Goal: Information Seeking & Learning: Learn about a topic

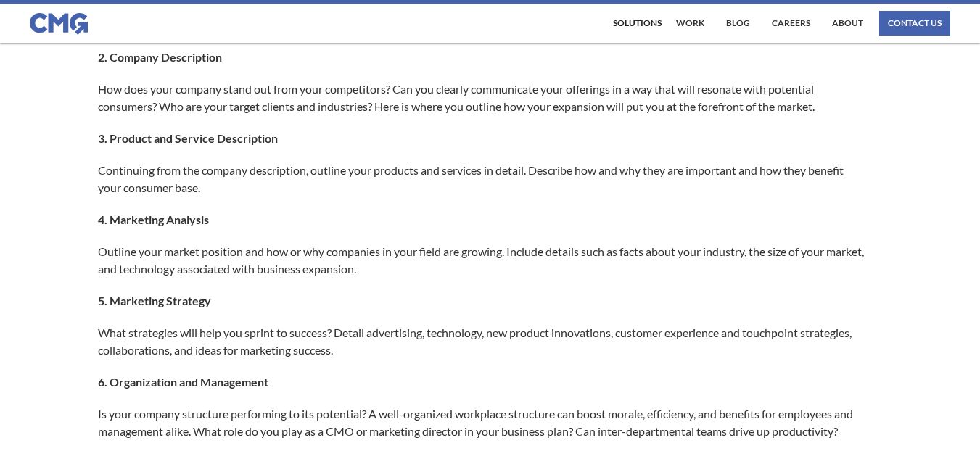
scroll to position [765, 0]
drag, startPoint x: 472, startPoint y: 239, endPoint x: 263, endPoint y: 231, distance: 208.4
click at [263, 231] on div "Successful businesses need forward-thinking solutions to ensure measurable grow…" at bounding box center [490, 445] width 784 height 1755
click at [186, 187] on p "Continuing from the company description, outline your products and services in …" at bounding box center [483, 178] width 770 height 35
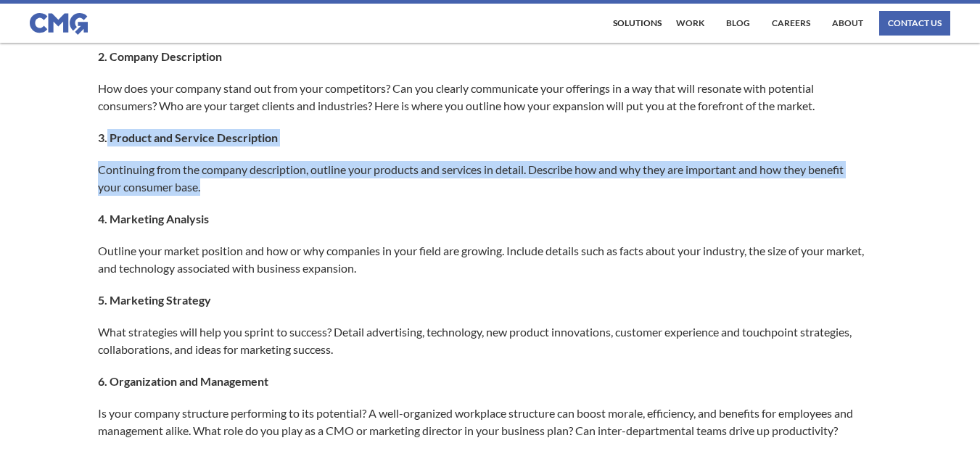
drag, startPoint x: 108, startPoint y: 134, endPoint x: 208, endPoint y: 191, distance: 115.0
click at [208, 191] on div "Successful businesses need forward-thinking solutions to ensure measurable grow…" at bounding box center [490, 445] width 784 height 1755
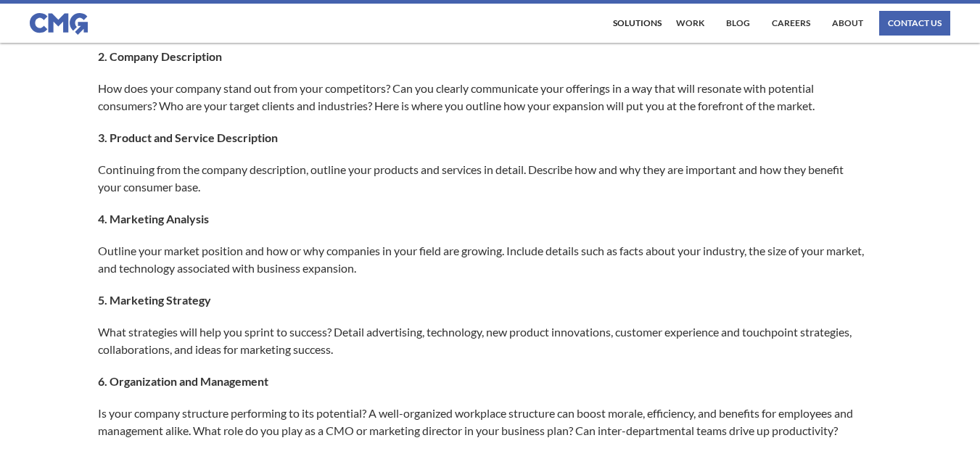
click at [273, 242] on p "Outline your market position and how or why companies in your field are growing…" at bounding box center [483, 259] width 770 height 35
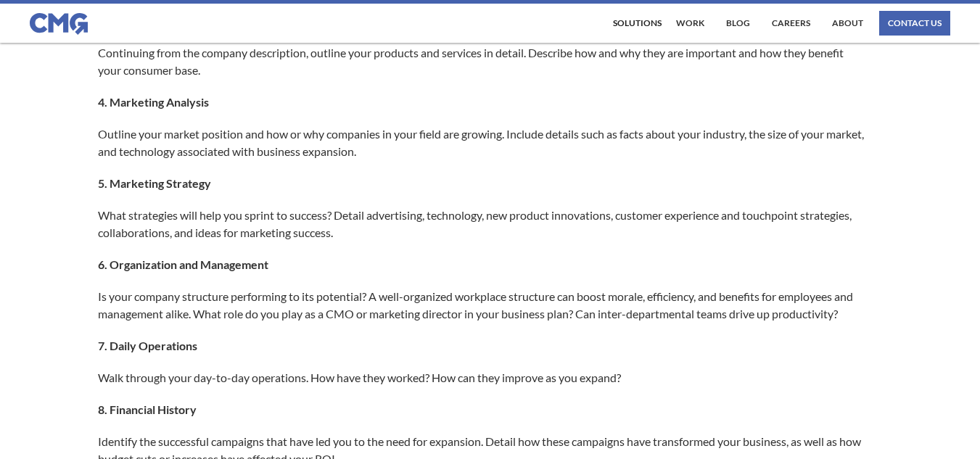
scroll to position [883, 0]
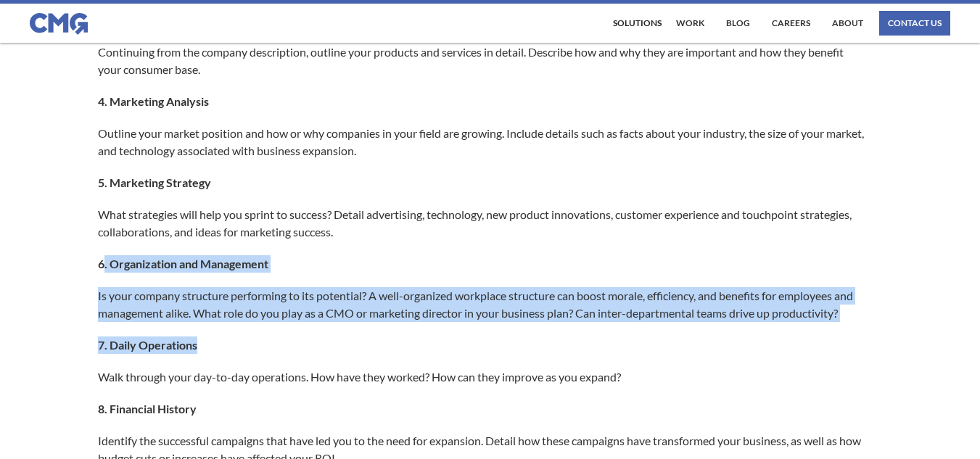
drag, startPoint x: 106, startPoint y: 262, endPoint x: 337, endPoint y: 348, distance: 246.1
click at [337, 348] on div "Successful businesses need forward-thinking solutions to ensure measurable grow…" at bounding box center [490, 327] width 784 height 1755
click at [337, 348] on p "7. Daily Operations" at bounding box center [483, 345] width 770 height 17
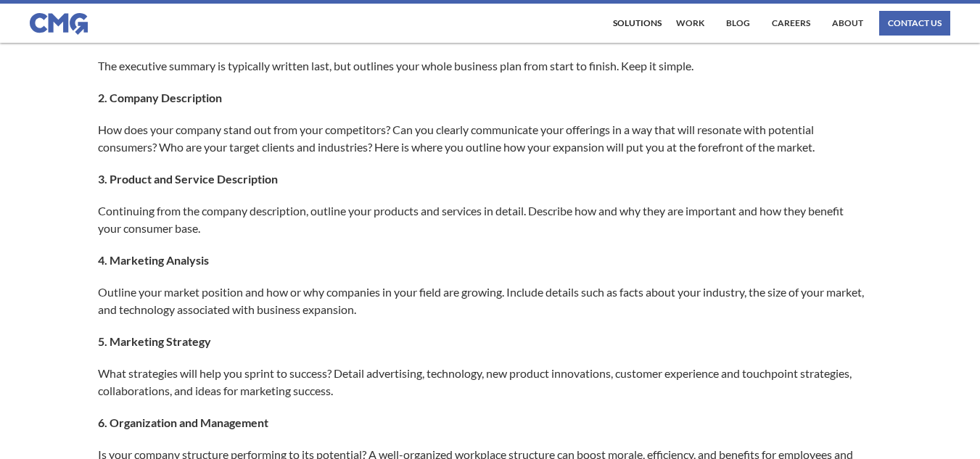
scroll to position [634, 0]
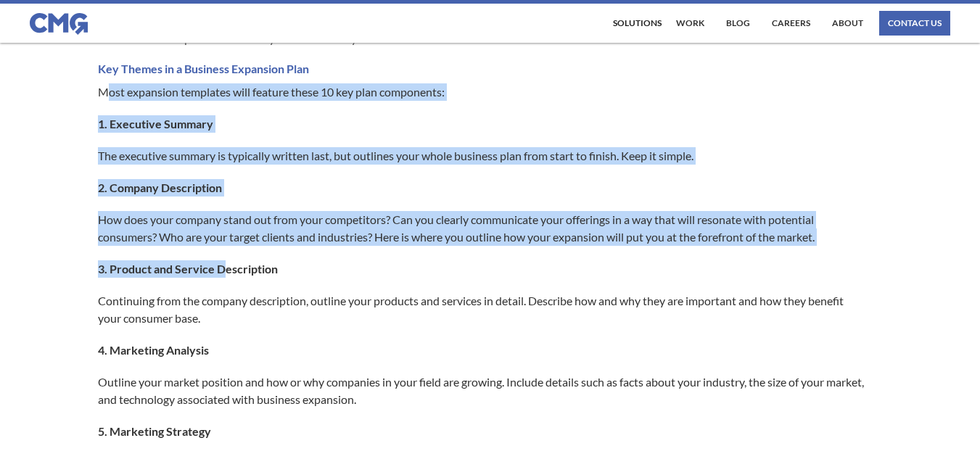
drag, startPoint x: 106, startPoint y: 91, endPoint x: 255, endPoint y: 316, distance: 269.6
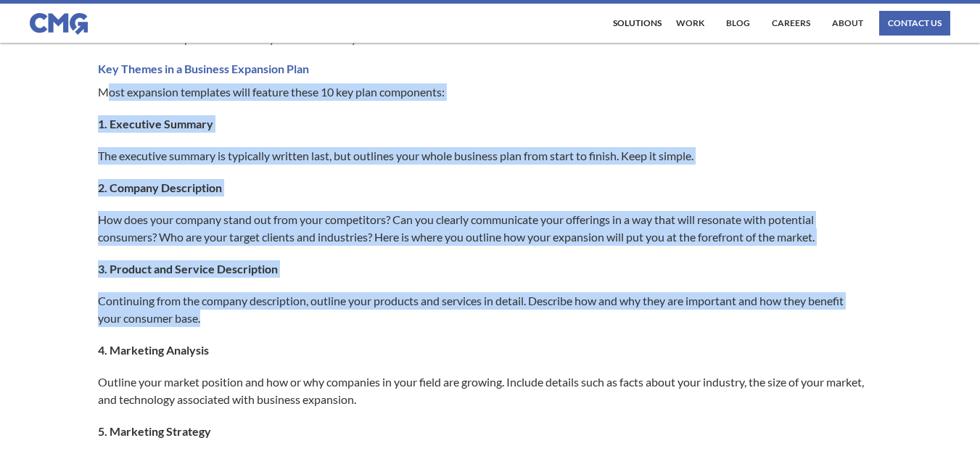
click at [255, 316] on p "Continuing from the company description, outline your products and services in …" at bounding box center [483, 309] width 770 height 35
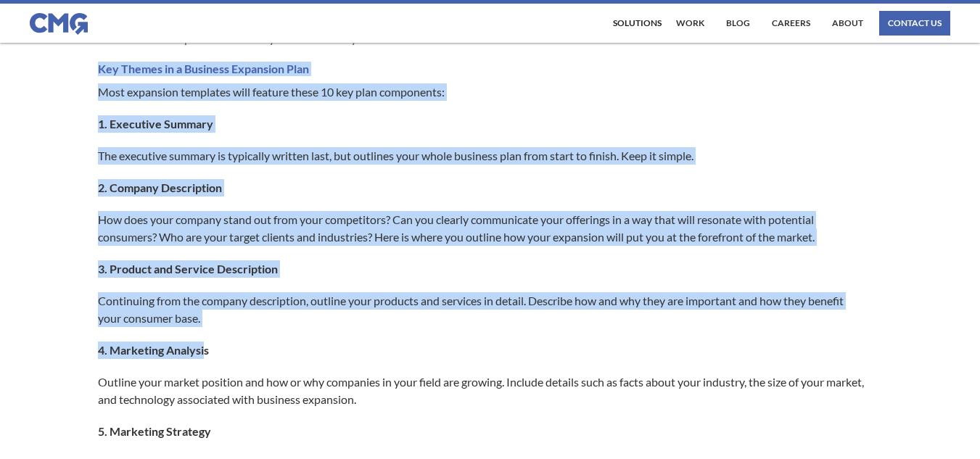
drag, startPoint x: 94, startPoint y: 68, endPoint x: 205, endPoint y: 337, distance: 290.9
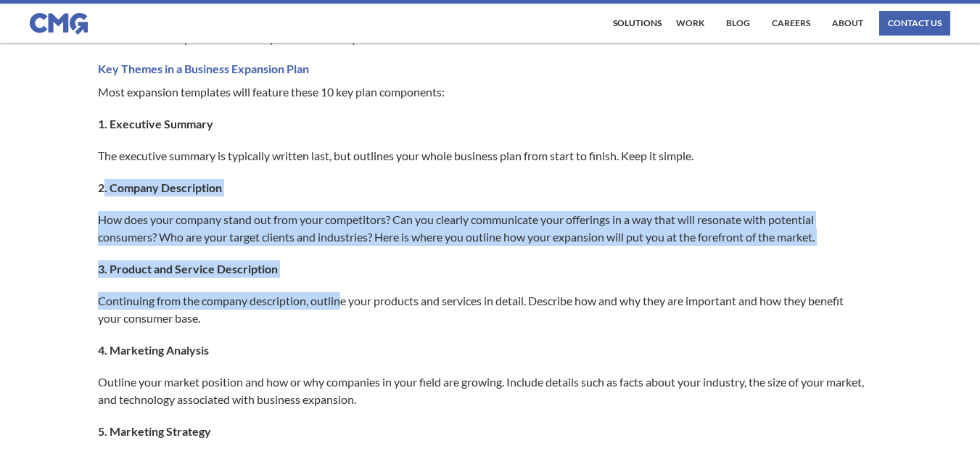
drag, startPoint x: 103, startPoint y: 190, endPoint x: 345, endPoint y: 307, distance: 269.0
click at [345, 307] on p "Continuing from the company description, outline your products and services in …" at bounding box center [483, 309] width 770 height 35
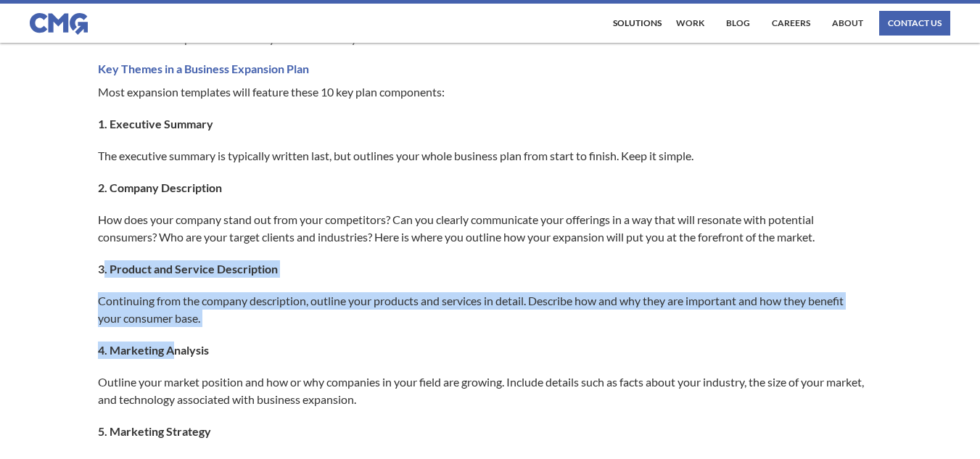
drag, startPoint x: 104, startPoint y: 268, endPoint x: 177, endPoint y: 342, distance: 103.6
click at [177, 342] on p "4. Marketing Analysis" at bounding box center [483, 350] width 770 height 17
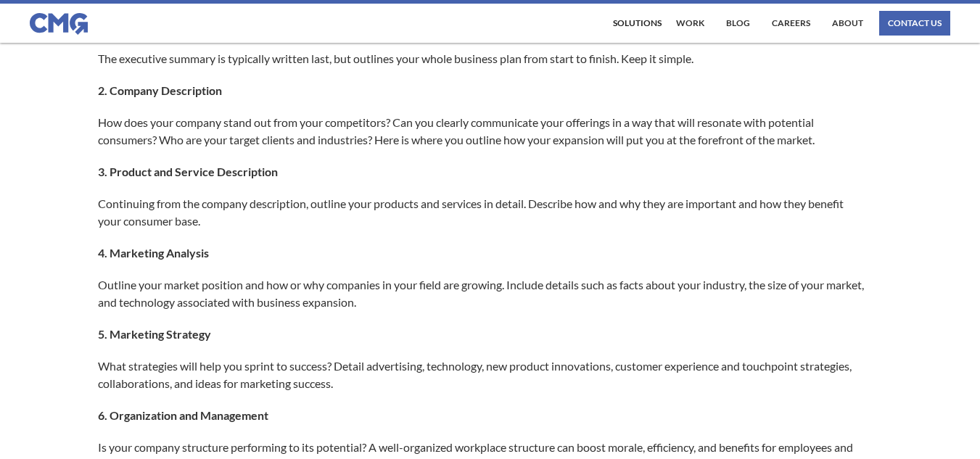
scroll to position [735, 0]
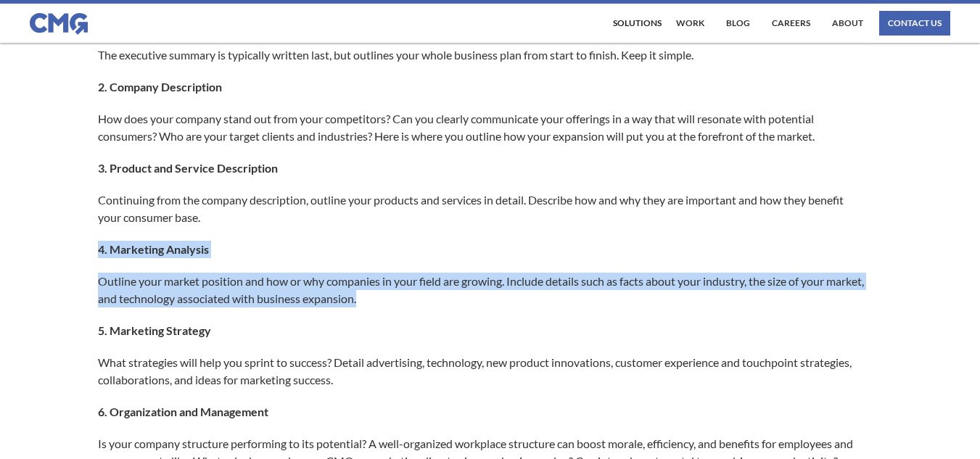
drag, startPoint x: 86, startPoint y: 237, endPoint x: 419, endPoint y: 305, distance: 340.5
click at [419, 305] on p "Outline your market position and how or why companies in your field are growing…" at bounding box center [483, 290] width 770 height 35
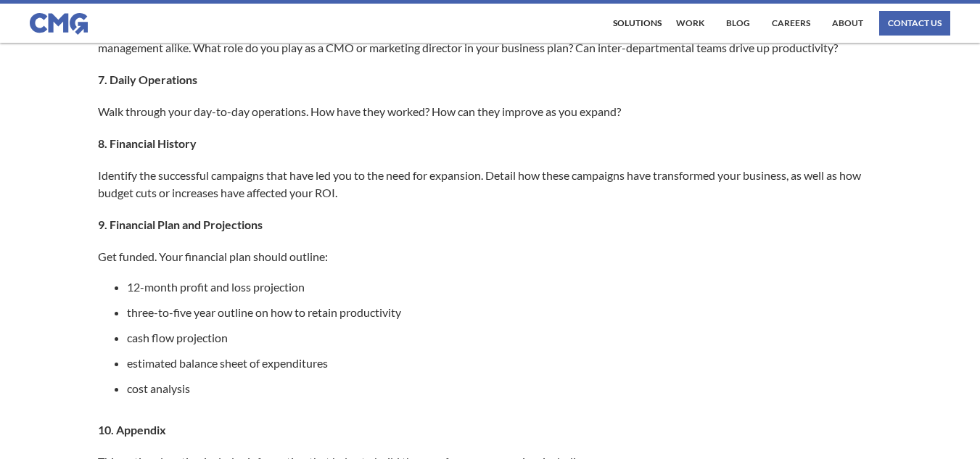
scroll to position [1148, 0]
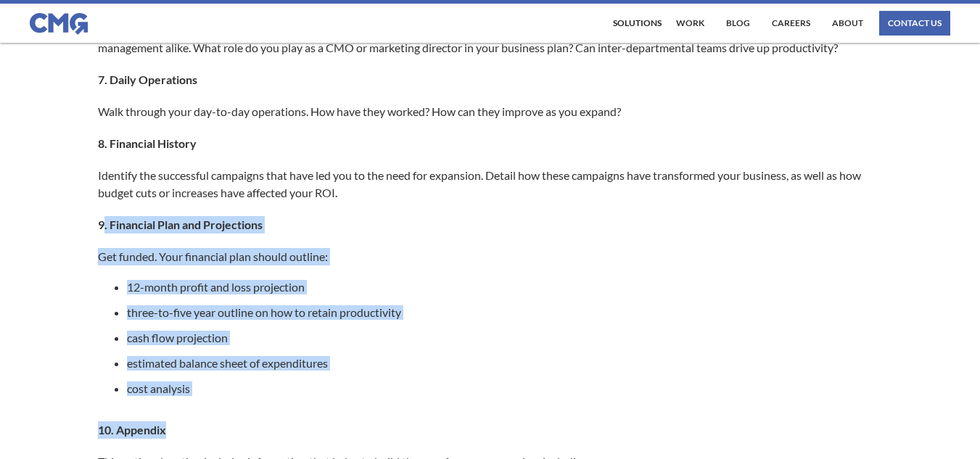
drag, startPoint x: 105, startPoint y: 221, endPoint x: 252, endPoint y: 411, distance: 239.4
click at [252, 411] on div "Successful businesses need forward-thinking solutions to ensure measurable grow…" at bounding box center [490, 62] width 784 height 1755
click at [399, 303] on ul "12-month profit and loss projection three-to-five year outline on how to retain…" at bounding box center [483, 343] width 770 height 127
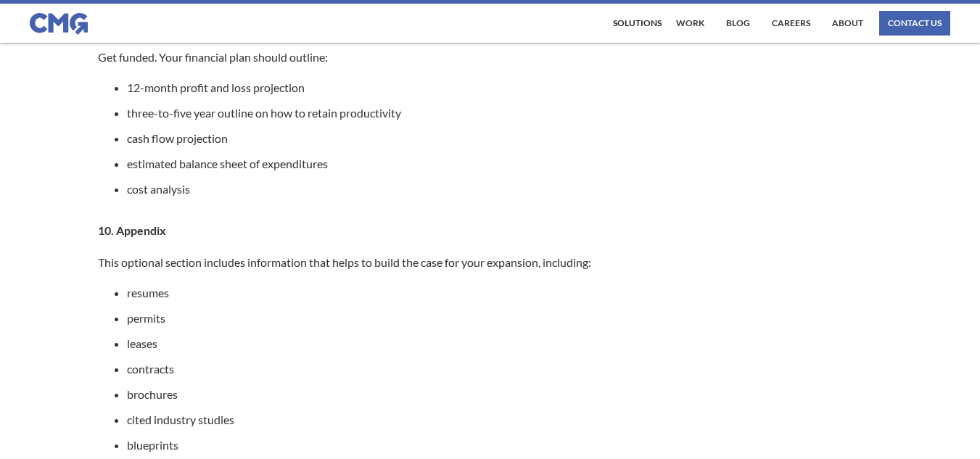
scroll to position [1352, 0]
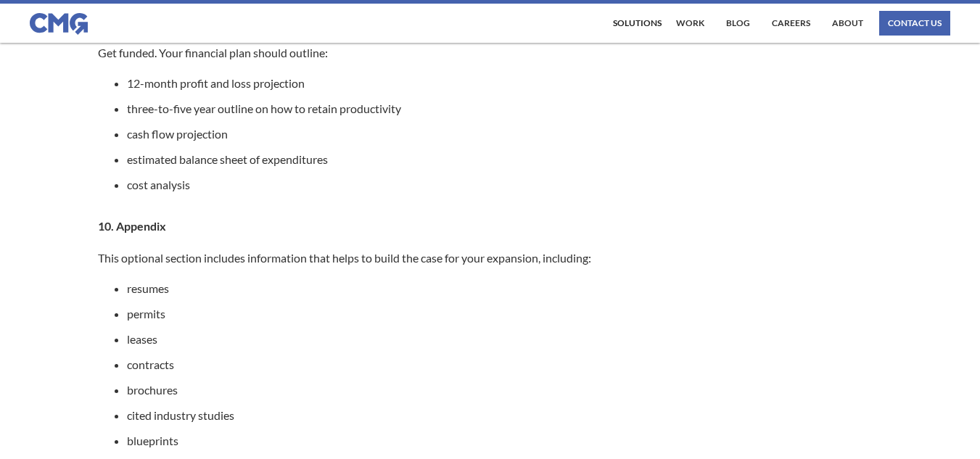
click at [694, 261] on p "This optional section includes information that helps to build the case for you…" at bounding box center [483, 258] width 770 height 17
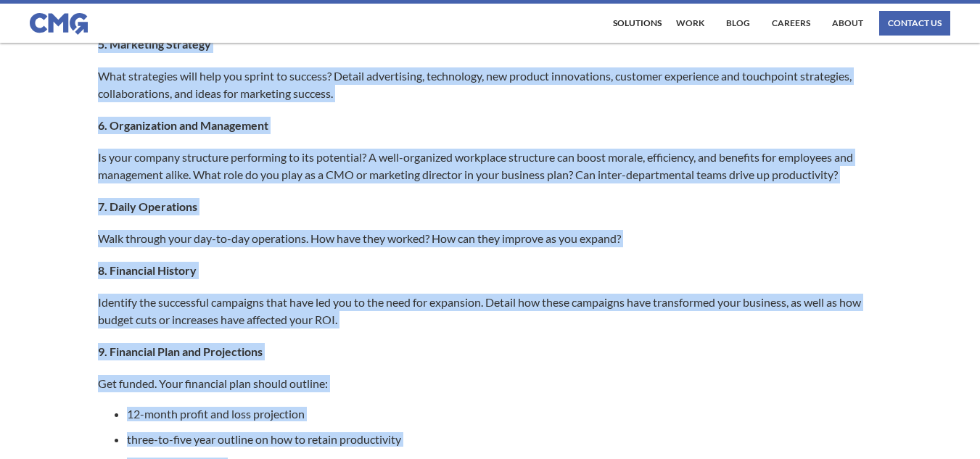
scroll to position [1045, 0]
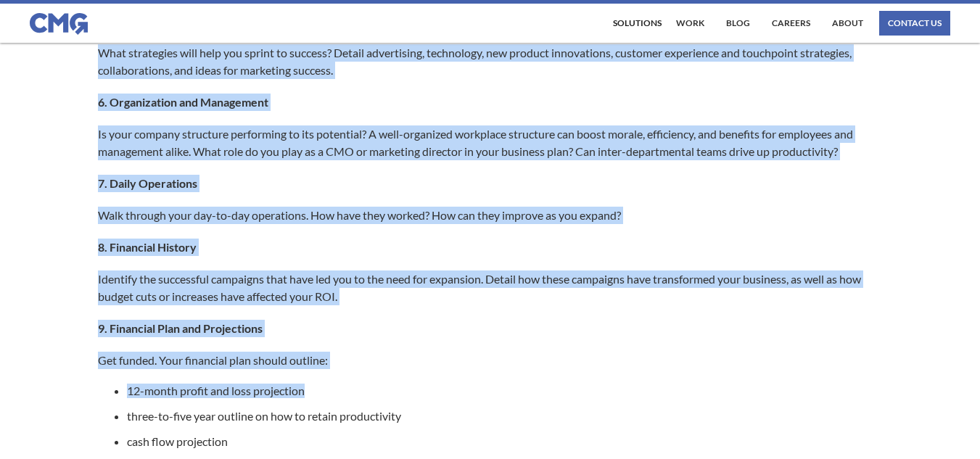
drag, startPoint x: 99, startPoint y: 186, endPoint x: 447, endPoint y: 379, distance: 398.1
click at [447, 379] on div "Successful businesses need forward-thinking solutions to ensure measurable grow…" at bounding box center [490, 165] width 784 height 1755
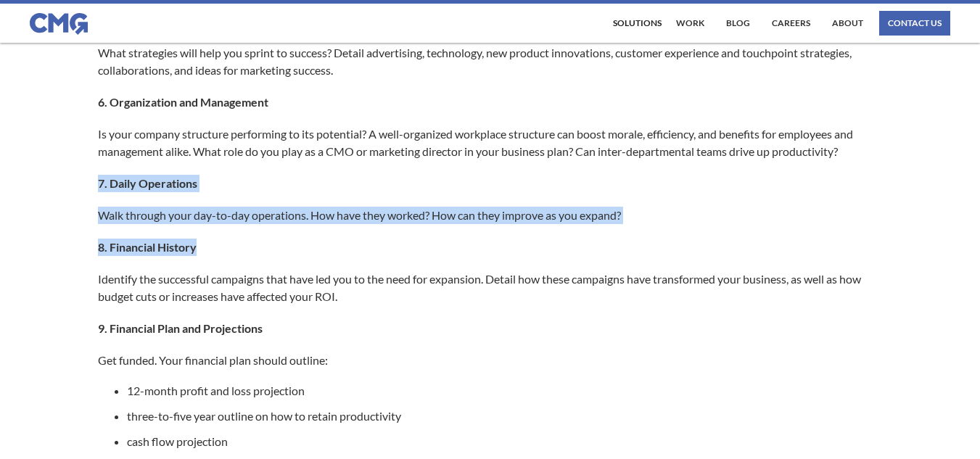
drag, startPoint x: 93, startPoint y: 181, endPoint x: 604, endPoint y: 229, distance: 513.0
click at [604, 229] on div "Successful businesses need forward-thinking solutions to ensure measurable grow…" at bounding box center [490, 190] width 980 height 1804
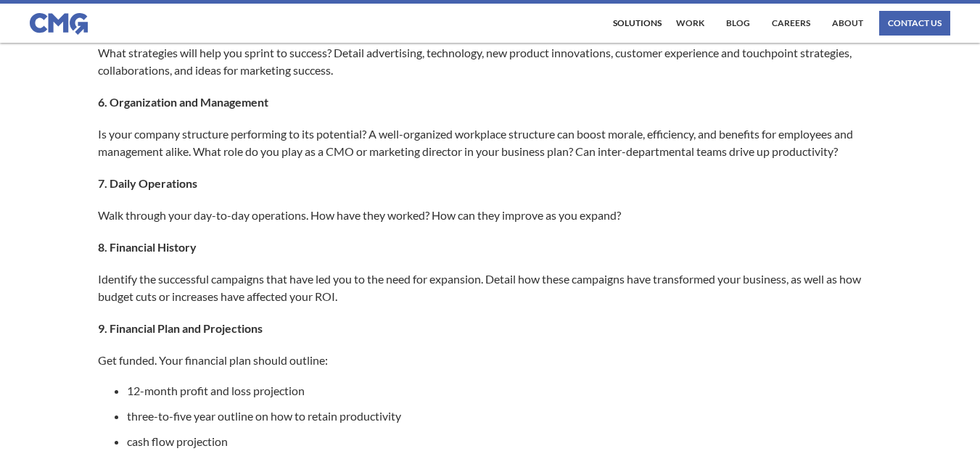
click at [437, 352] on p "Get funded. Your financial plan should outline:" at bounding box center [483, 360] width 770 height 17
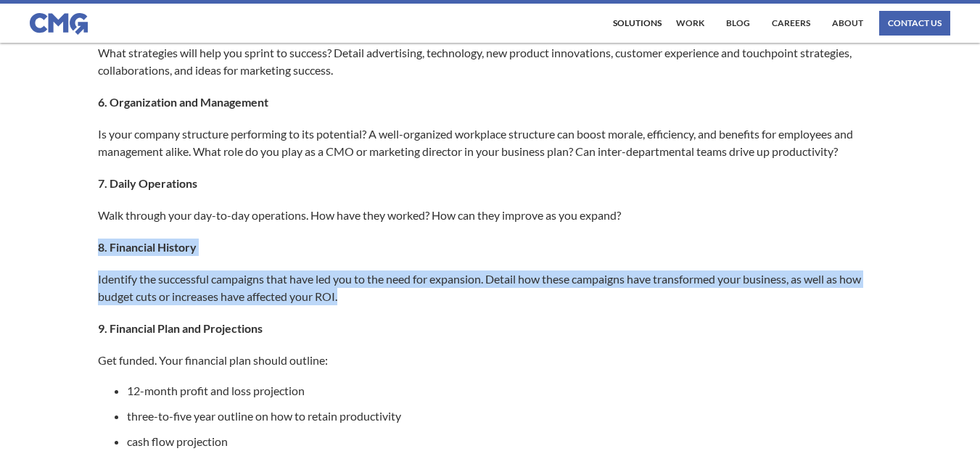
drag, startPoint x: 91, startPoint y: 252, endPoint x: 390, endPoint y: 297, distance: 302.3
click at [390, 297] on div "Successful businesses need forward-thinking solutions to ensure measurable grow…" at bounding box center [490, 190] width 980 height 1804
click at [390, 297] on p "Identify the successful campaigns that have led you to the need for expansion. …" at bounding box center [483, 288] width 770 height 35
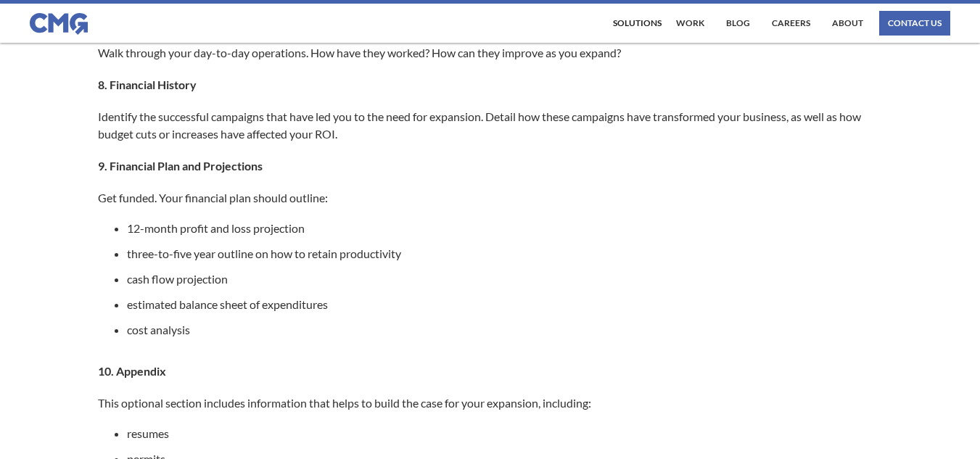
scroll to position [1210, 0]
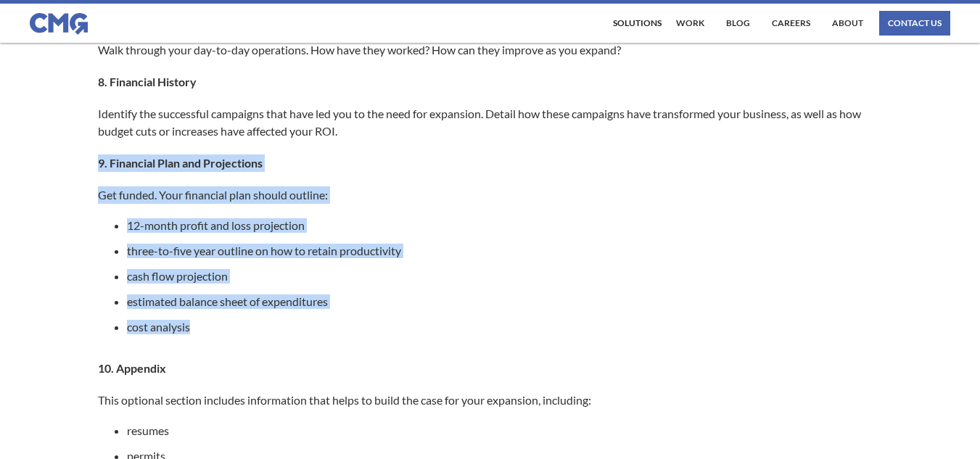
drag, startPoint x: 90, startPoint y: 163, endPoint x: 202, endPoint y: 330, distance: 201.4
click at [202, 330] on div "Successful businesses need forward-thinking solutions to ensure measurable grow…" at bounding box center [490, 25] width 980 height 1804
click at [202, 330] on li "cost analysis" at bounding box center [497, 327] width 741 height 15
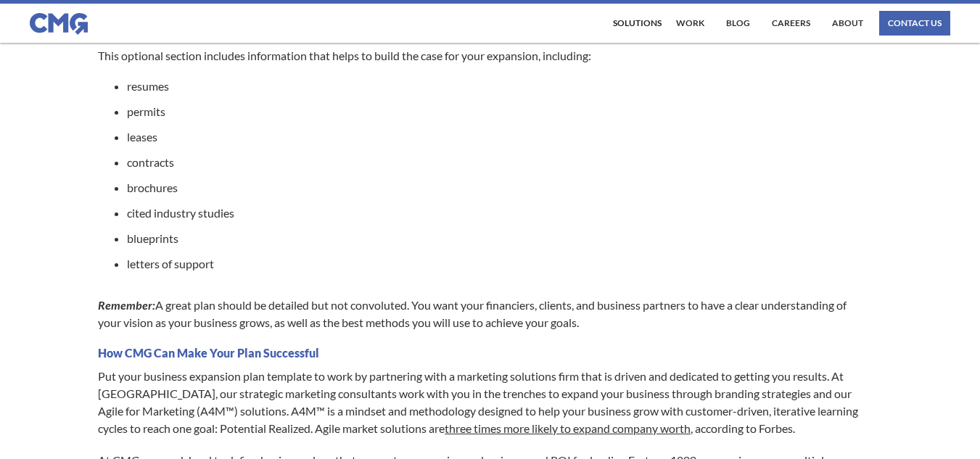
scroll to position [1612, 0]
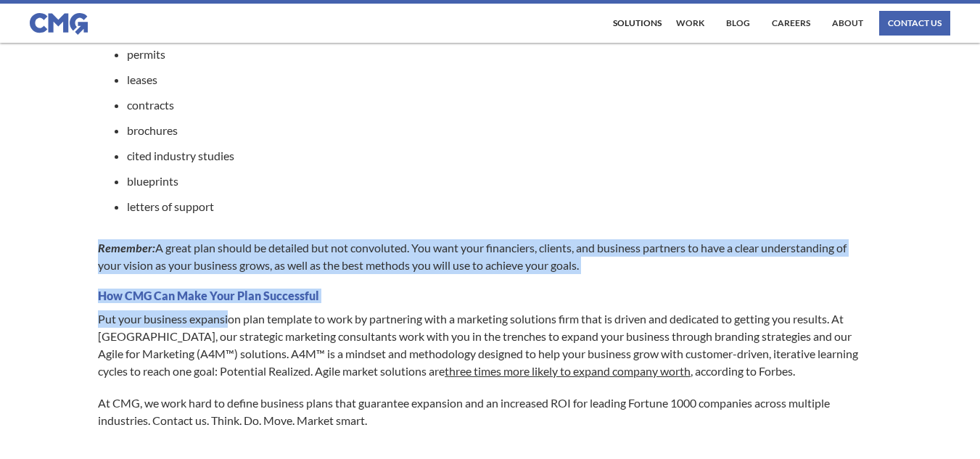
drag, startPoint x: 97, startPoint y: 252, endPoint x: 235, endPoint y: 330, distance: 158.6
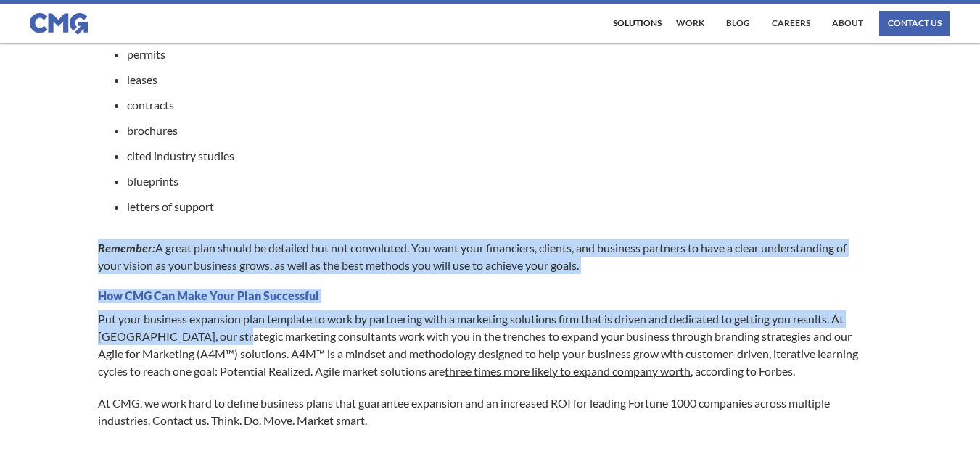
click at [235, 330] on p "Put your business expansion plan template to work by partnering with a marketin…" at bounding box center [483, 346] width 770 height 70
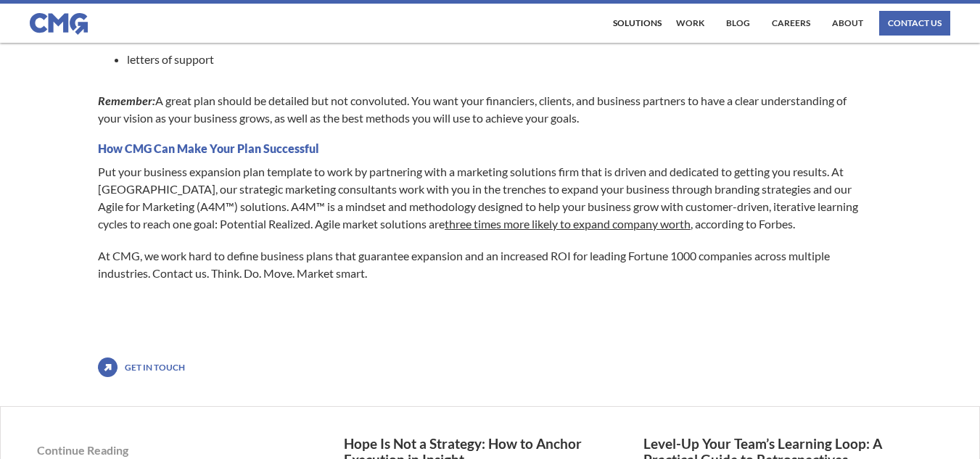
scroll to position [1761, 0]
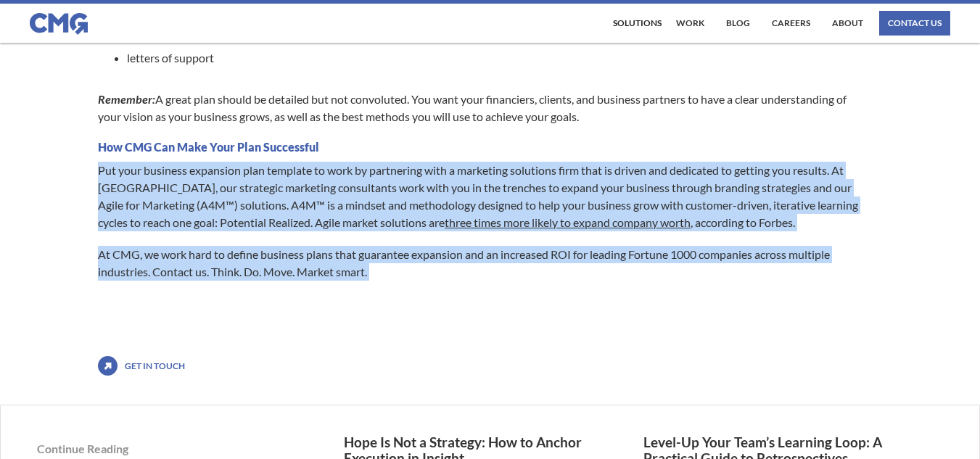
drag, startPoint x: 99, startPoint y: 170, endPoint x: 385, endPoint y: 287, distance: 309.1
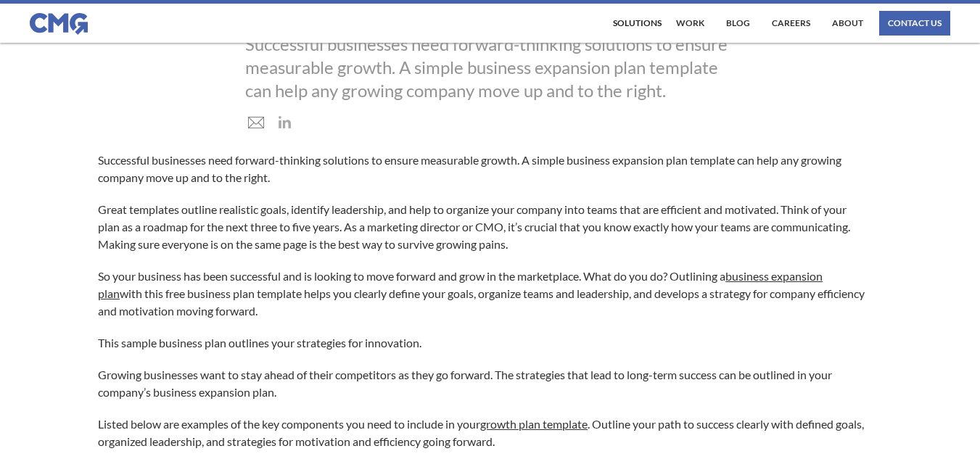
scroll to position [0, 0]
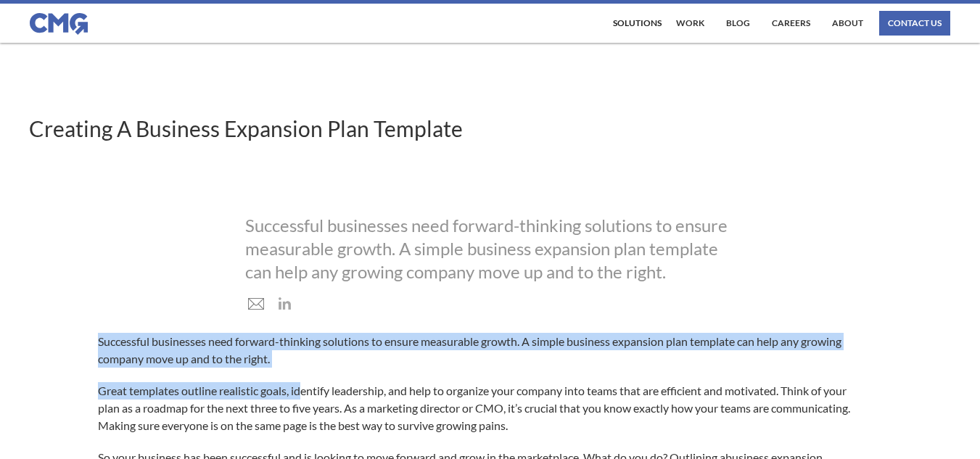
drag, startPoint x: 99, startPoint y: 342, endPoint x: 303, endPoint y: 370, distance: 206.5
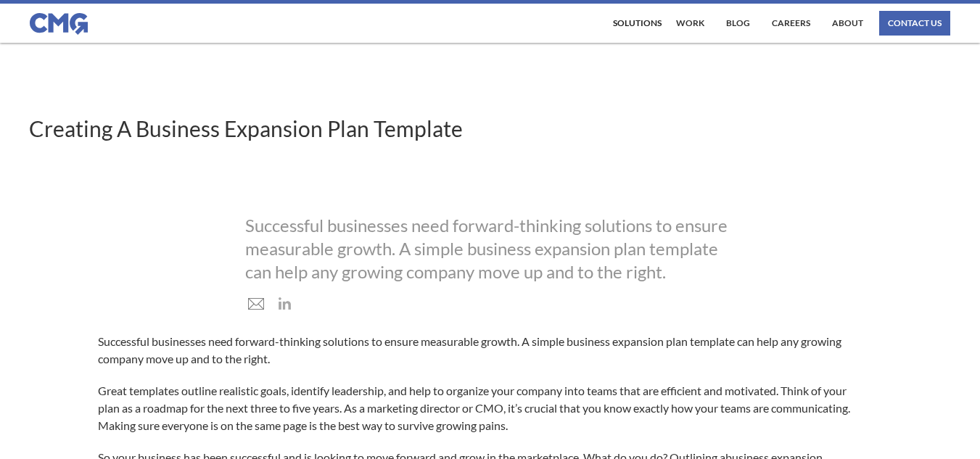
click at [657, 293] on div at bounding box center [490, 301] width 490 height 20
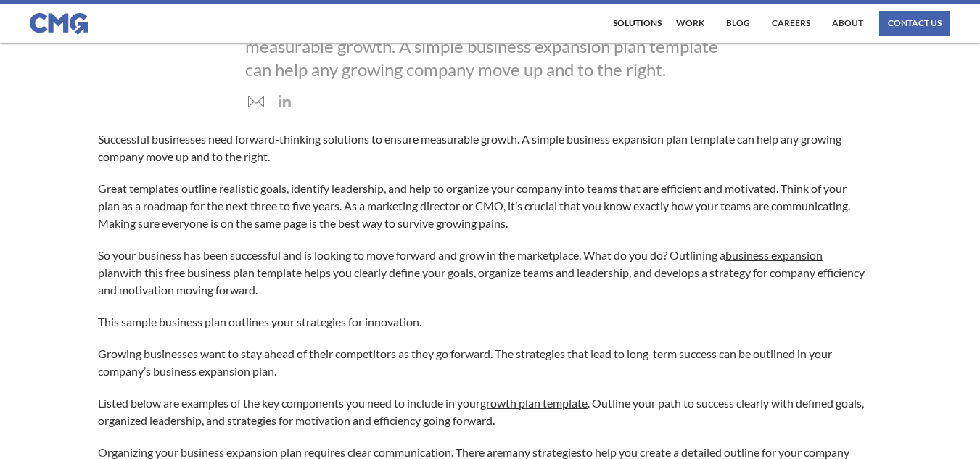
scroll to position [202, 0]
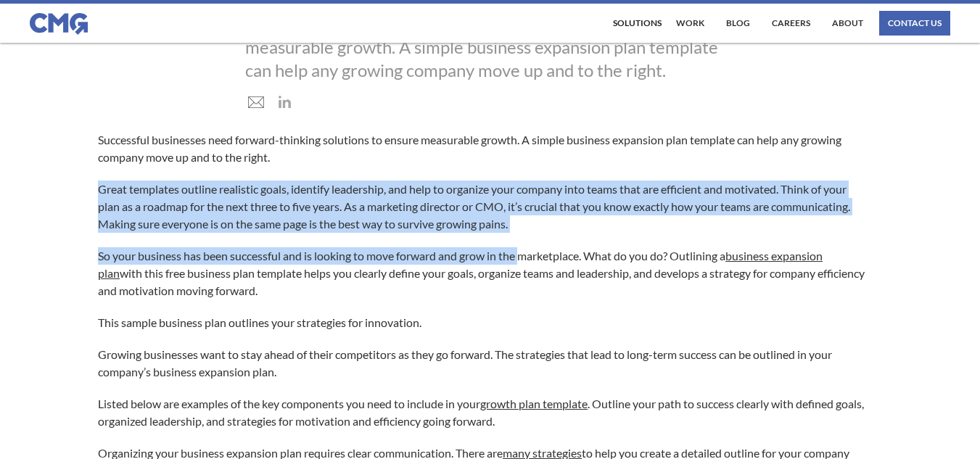
drag, startPoint x: 89, startPoint y: 188, endPoint x: 533, endPoint y: 240, distance: 447.1
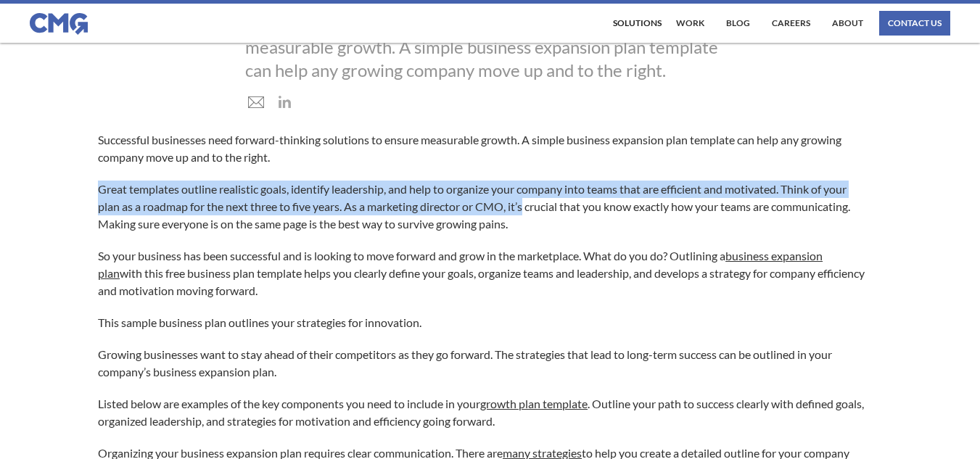
drag, startPoint x: 101, startPoint y: 189, endPoint x: 527, endPoint y: 213, distance: 426.5
click at [527, 213] on p "Great templates outline realistic goals, identify leadership, and help to organ…" at bounding box center [483, 207] width 770 height 52
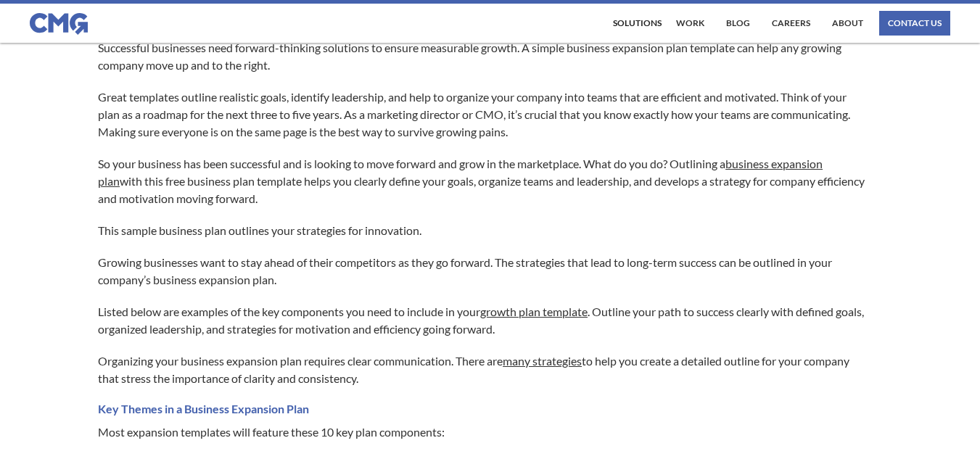
scroll to position [295, 0]
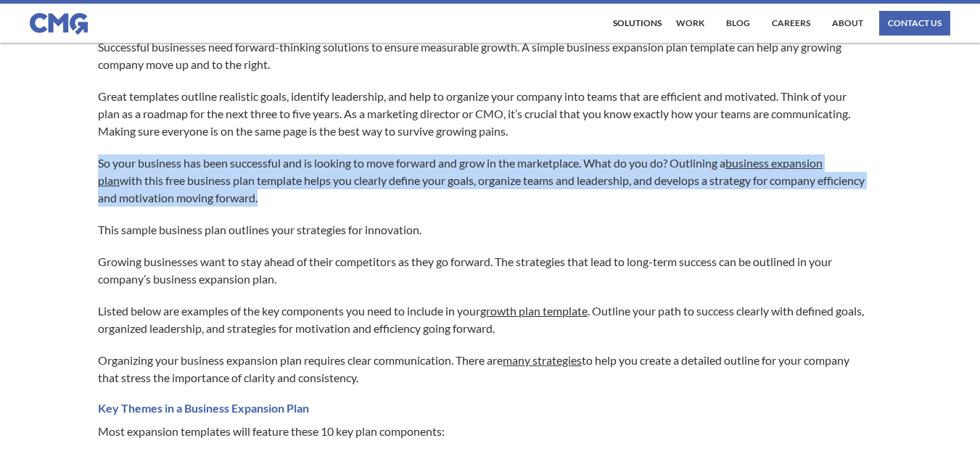
drag, startPoint x: 100, startPoint y: 158, endPoint x: 273, endPoint y: 197, distance: 176.9
click at [273, 197] on p "So your business has been successful and is looking to move forward and grow in…" at bounding box center [483, 181] width 770 height 52
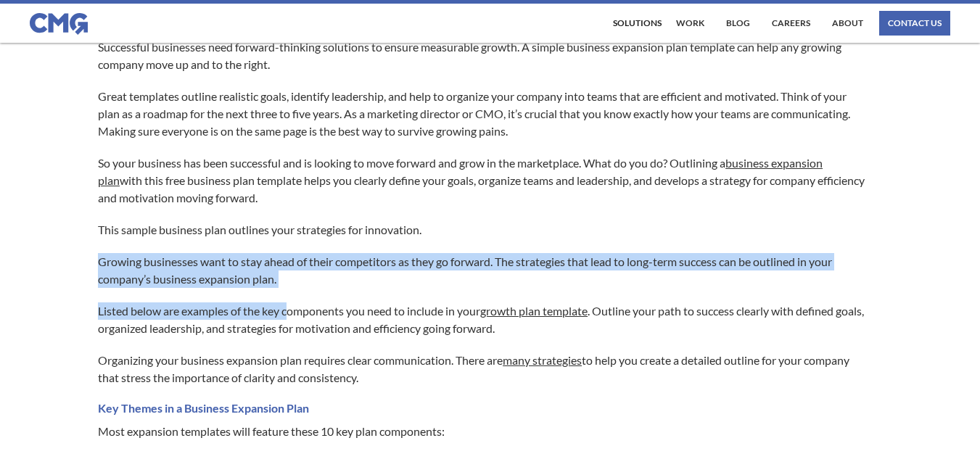
drag, startPoint x: 92, startPoint y: 253, endPoint x: 290, endPoint y: 307, distance: 205.2
click at [290, 307] on p "Listed below are examples of the key components you need to include in your gro…" at bounding box center [483, 320] width 770 height 35
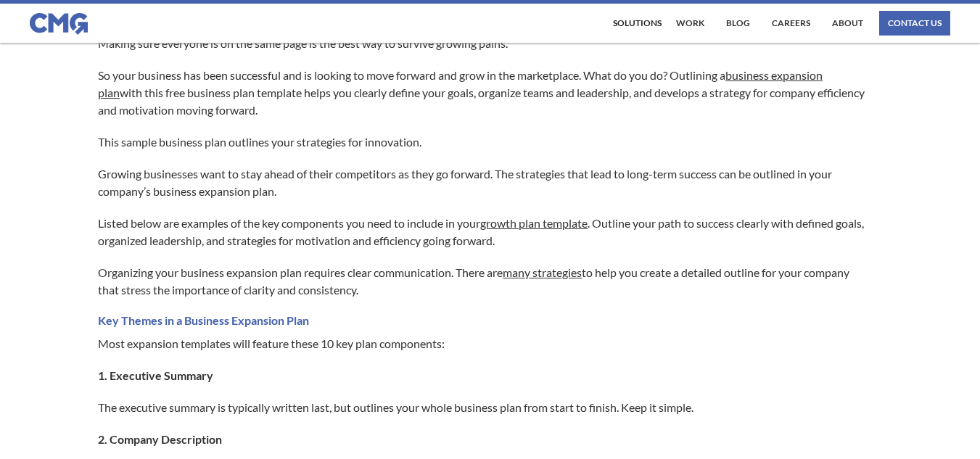
scroll to position [389, 0]
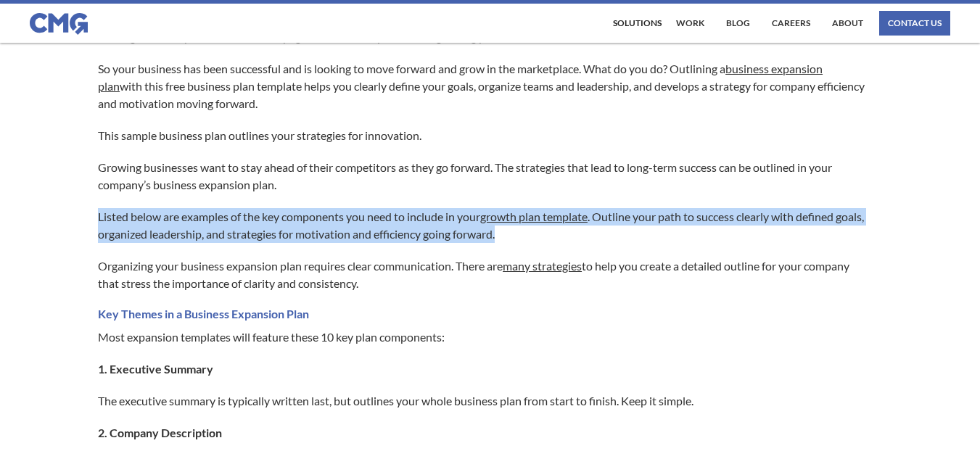
drag, startPoint x: 92, startPoint y: 218, endPoint x: 592, endPoint y: 228, distance: 500.0
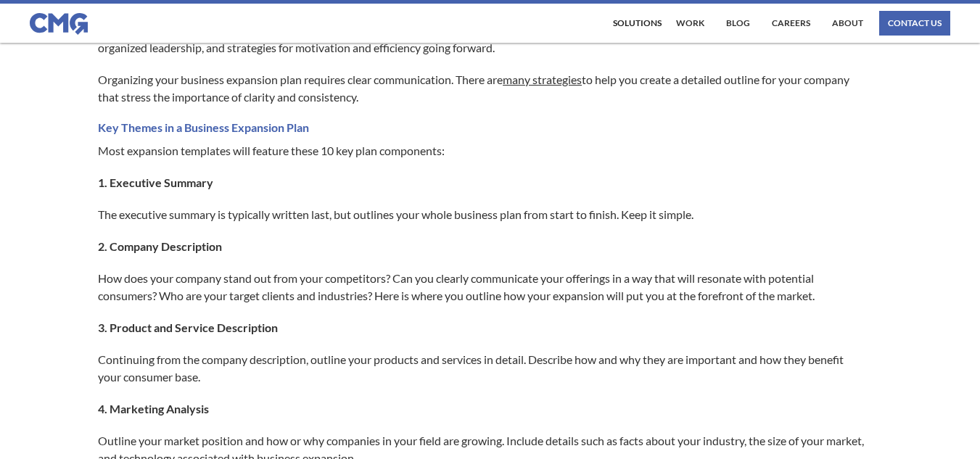
scroll to position [576, 0]
click at [270, 289] on p "How does your company stand out from your competitors? Can you clearly communic…" at bounding box center [483, 286] width 770 height 35
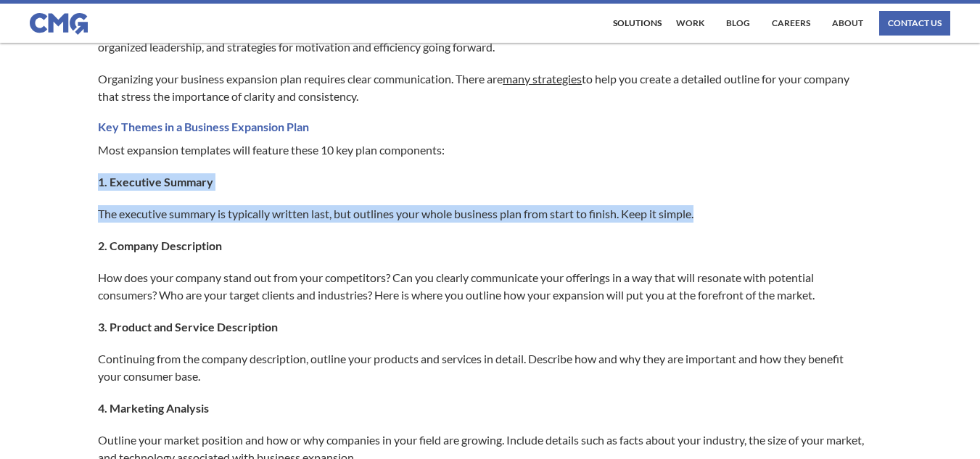
drag, startPoint x: 97, startPoint y: 175, endPoint x: 806, endPoint y: 215, distance: 710.0
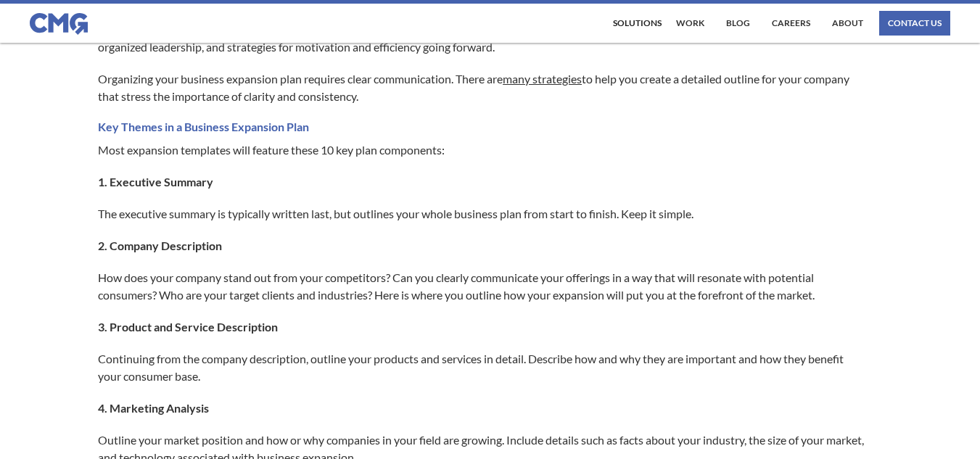
click at [739, 269] on p "How does your company stand out from your competitors? Can you clearly communic…" at bounding box center [483, 286] width 770 height 35
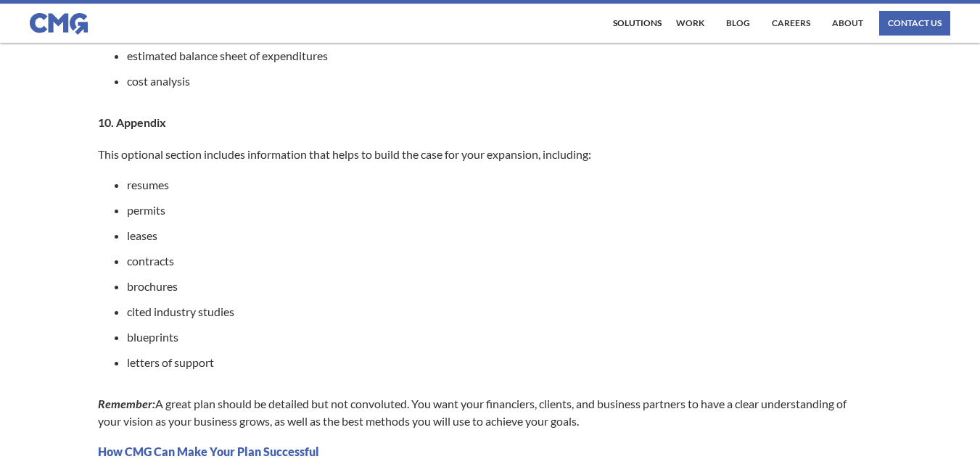
scroll to position [1470, 0]
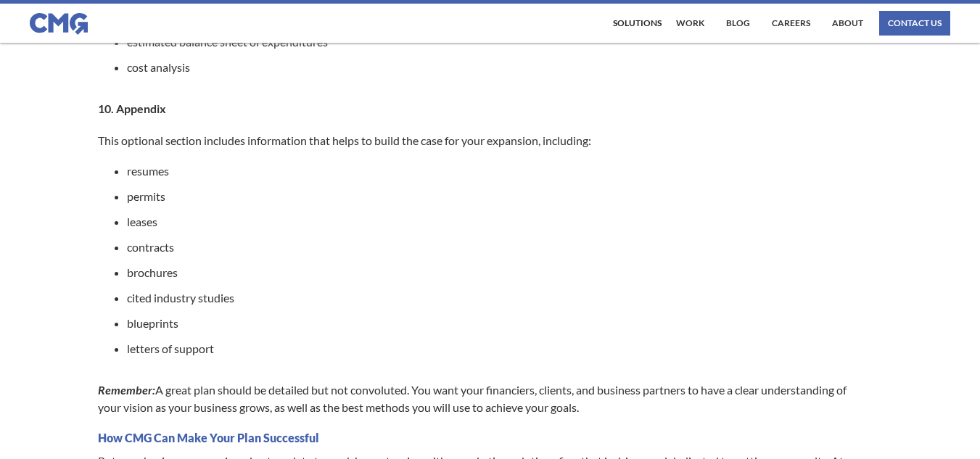
click at [719, 326] on li "blueprints" at bounding box center [497, 323] width 741 height 15
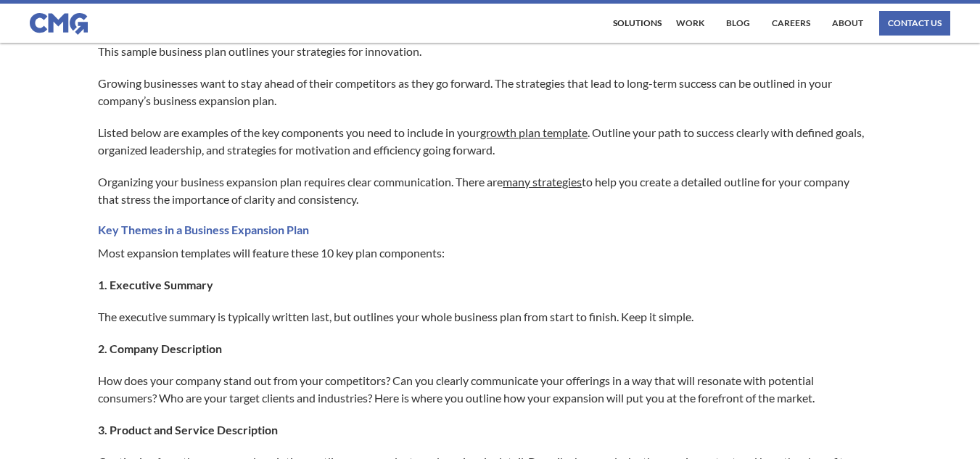
scroll to position [466, 0]
